Goal: Navigation & Orientation: Find specific page/section

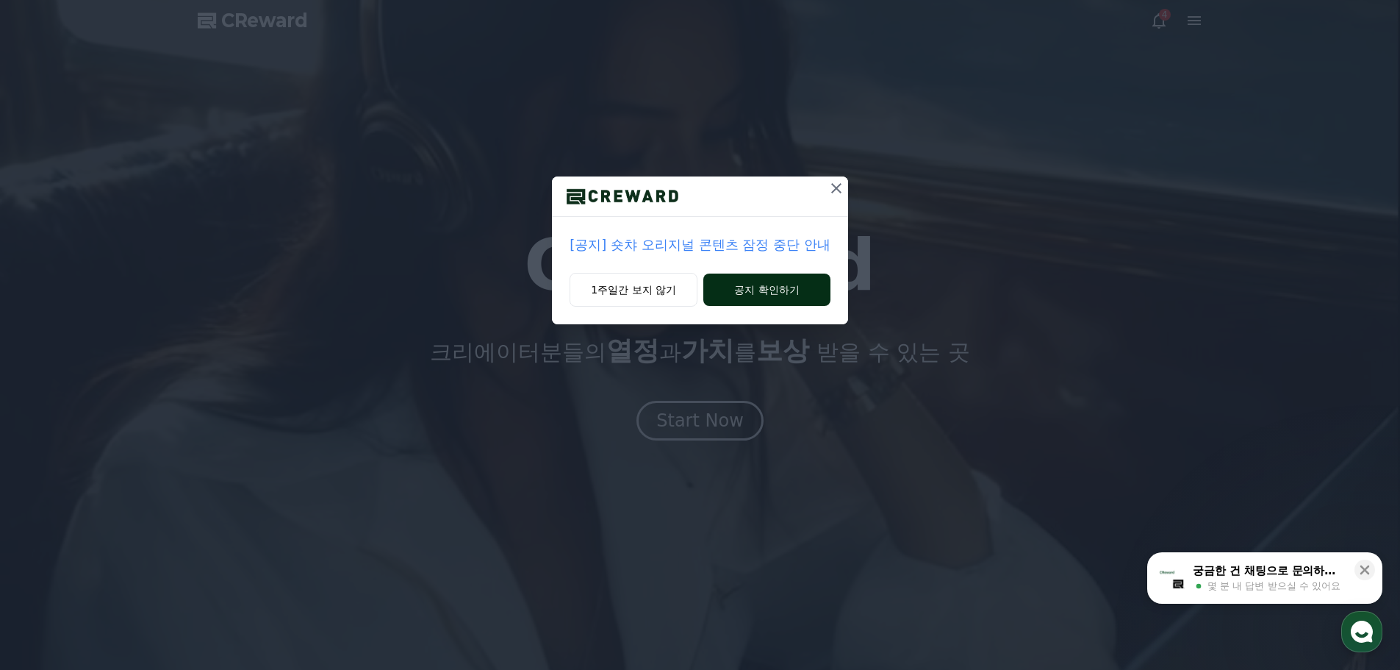
drag, startPoint x: 659, startPoint y: 294, endPoint x: 714, endPoint y: 301, distance: 56.3
click at [711, 304] on div "1주일간 보지 않기 공지 확인하기" at bounding box center [699, 298] width 295 height 51
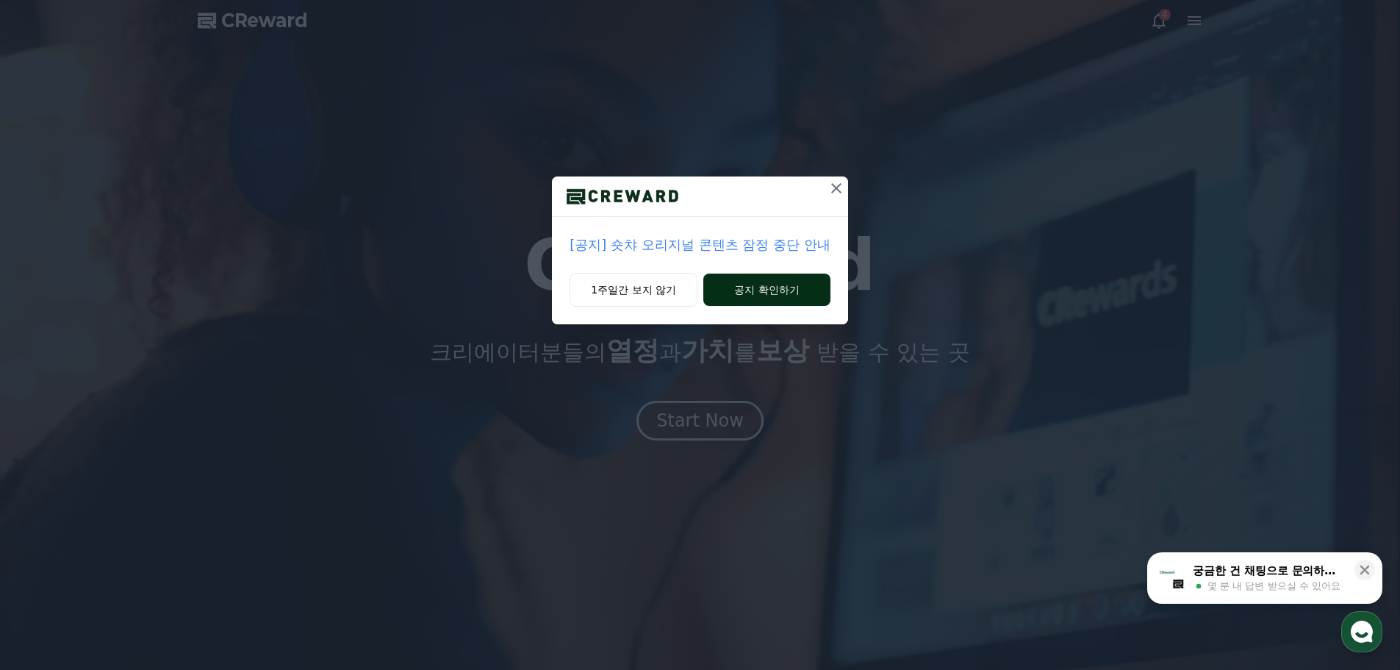
click at [775, 288] on button "공지 확인하기" at bounding box center [766, 289] width 127 height 32
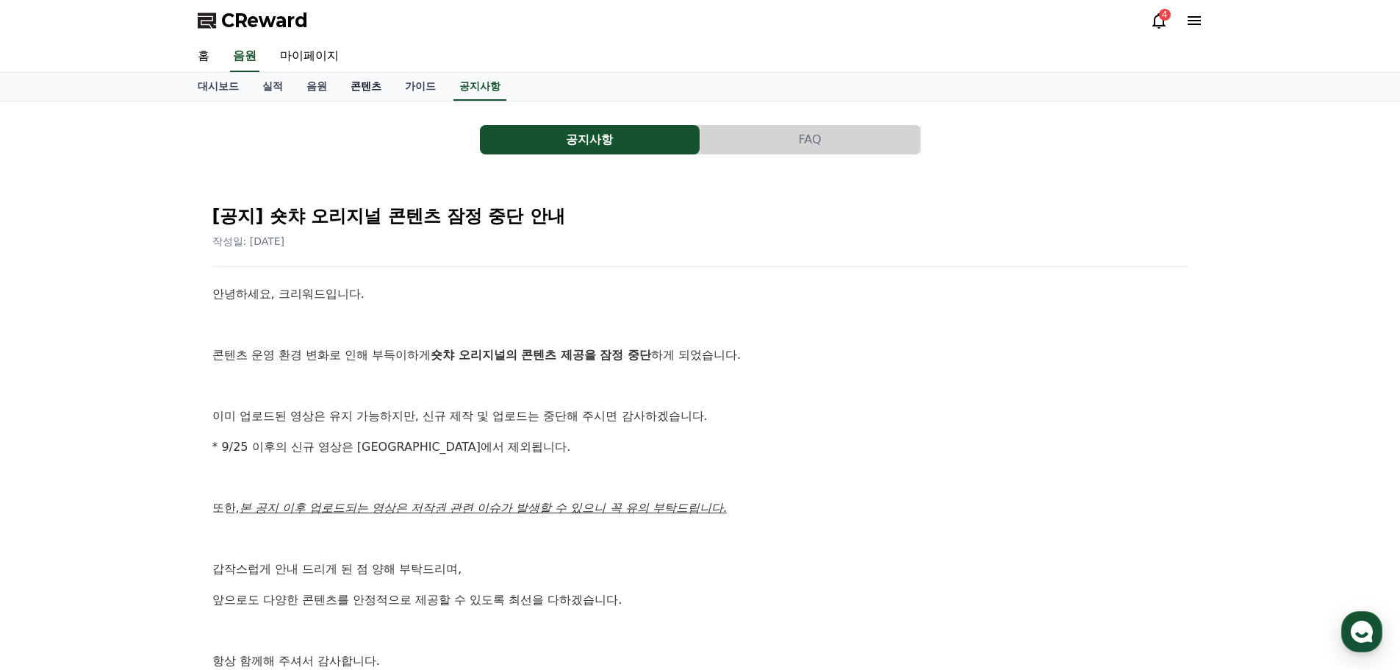
click at [369, 85] on link "콘텐츠" at bounding box center [366, 87] width 54 height 28
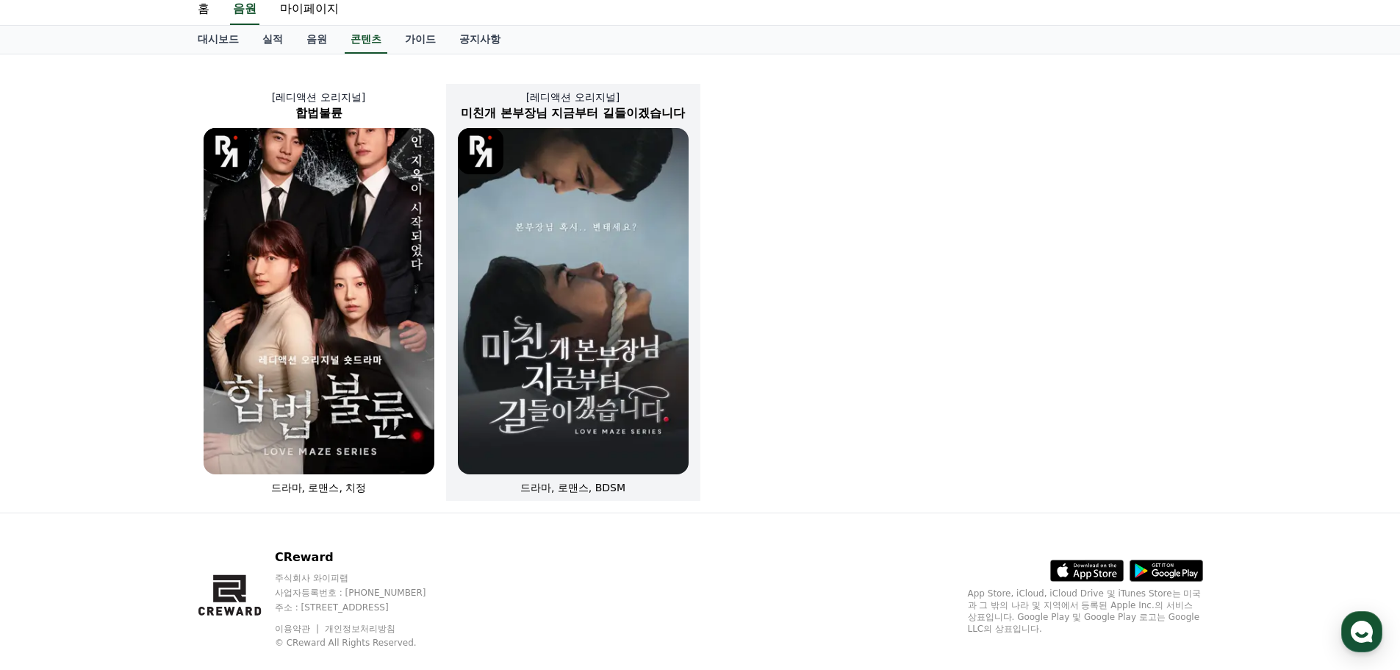
scroll to position [73, 0]
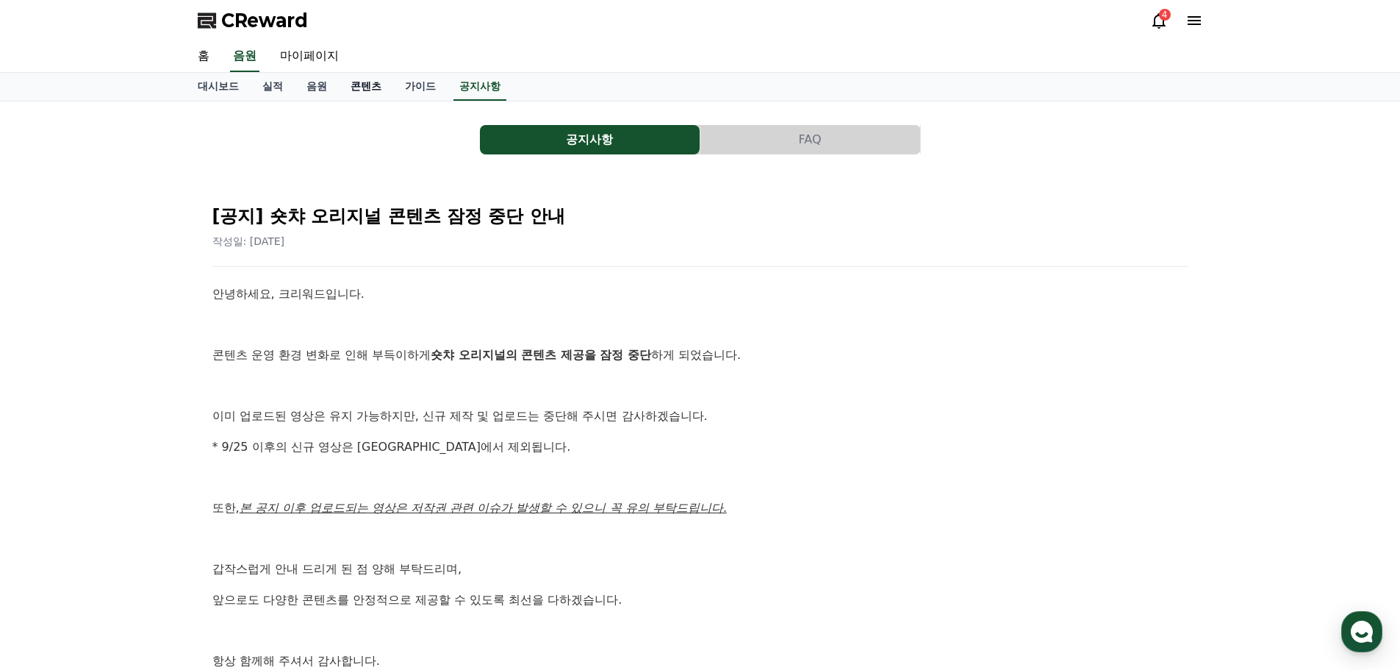
click at [359, 77] on link "콘텐츠" at bounding box center [366, 87] width 54 height 28
click at [204, 54] on link "홈" at bounding box center [203, 56] width 35 height 31
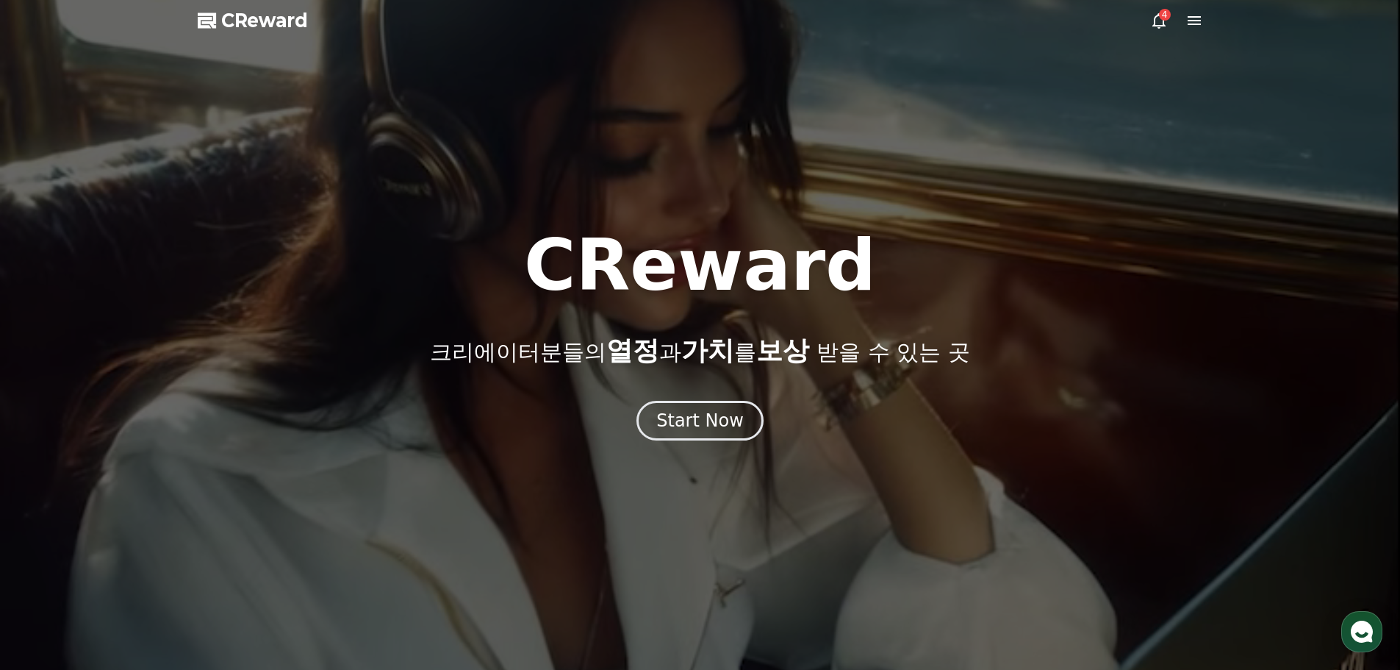
click at [743, 448] on div at bounding box center [700, 335] width 1400 height 670
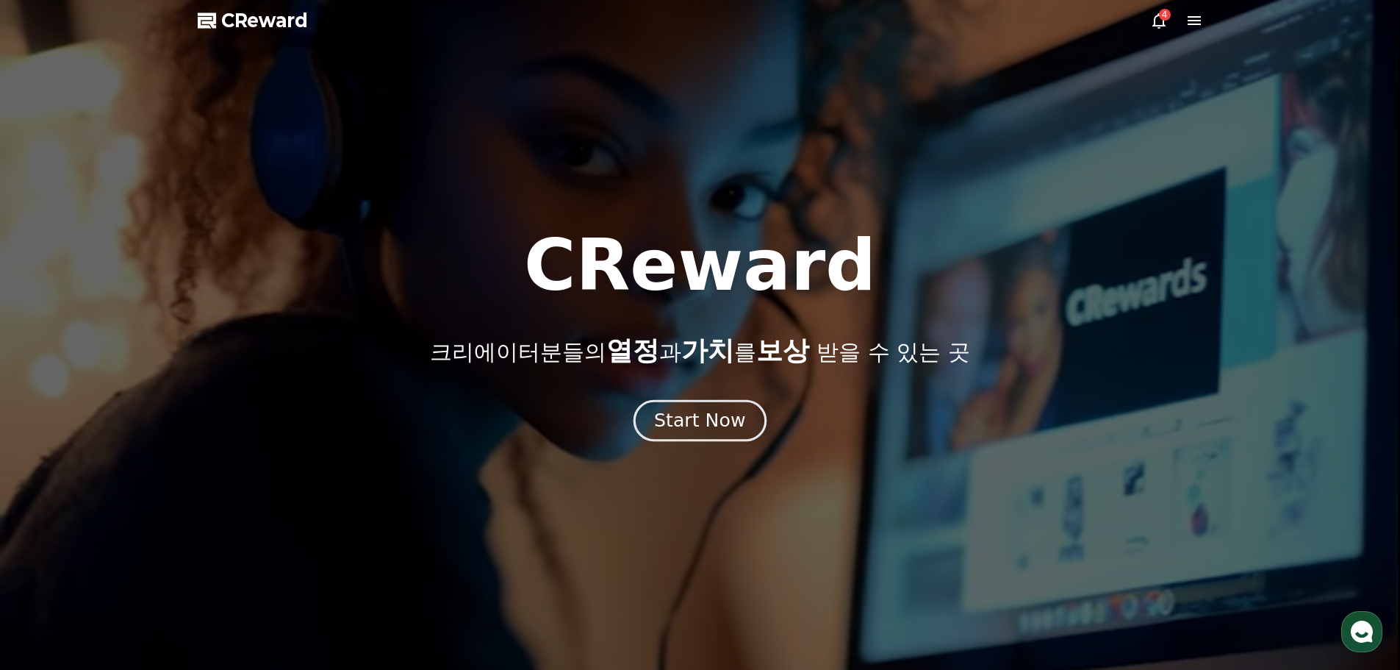
click at [728, 427] on div "Start Now" at bounding box center [699, 420] width 91 height 25
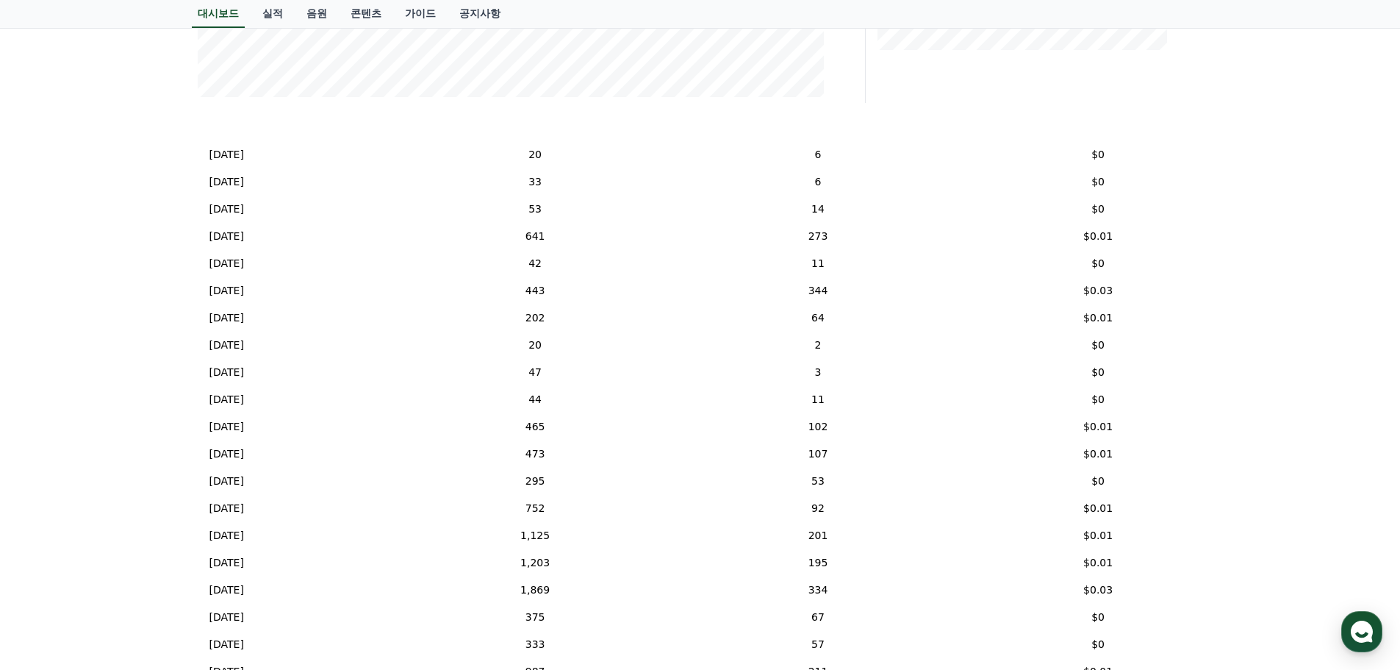
scroll to position [515, 0]
